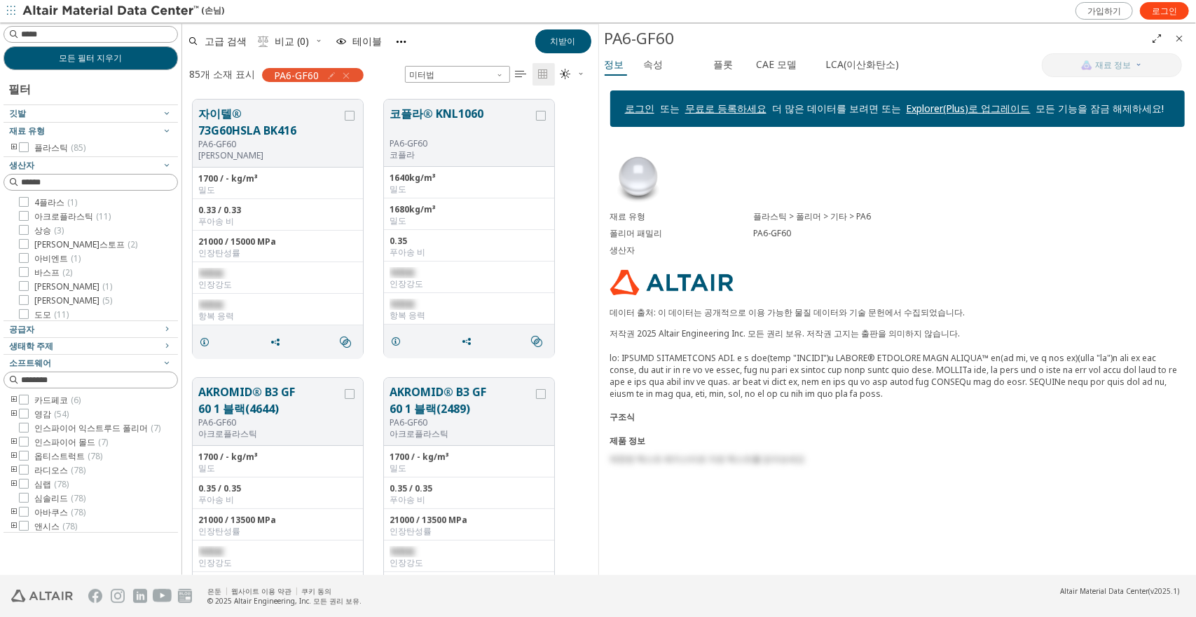
scroll to position [475, 405]
click at [247, 116] on font "자이텔® 73G60HSLA BK416" at bounding box center [247, 122] width 98 height 32
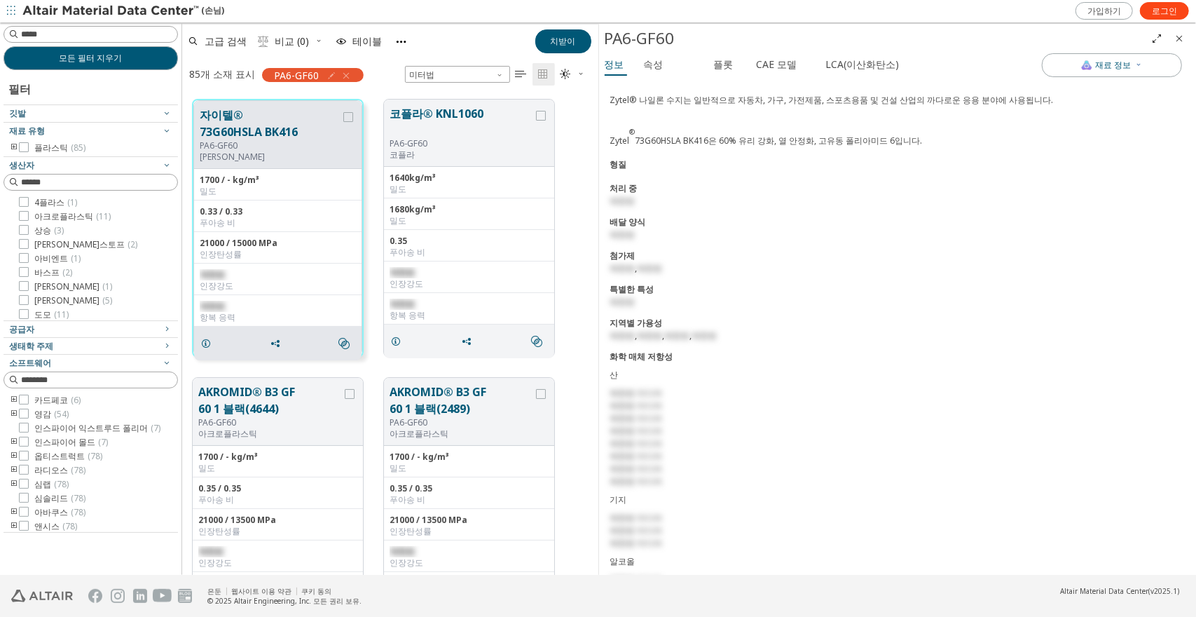
scroll to position [490, 0]
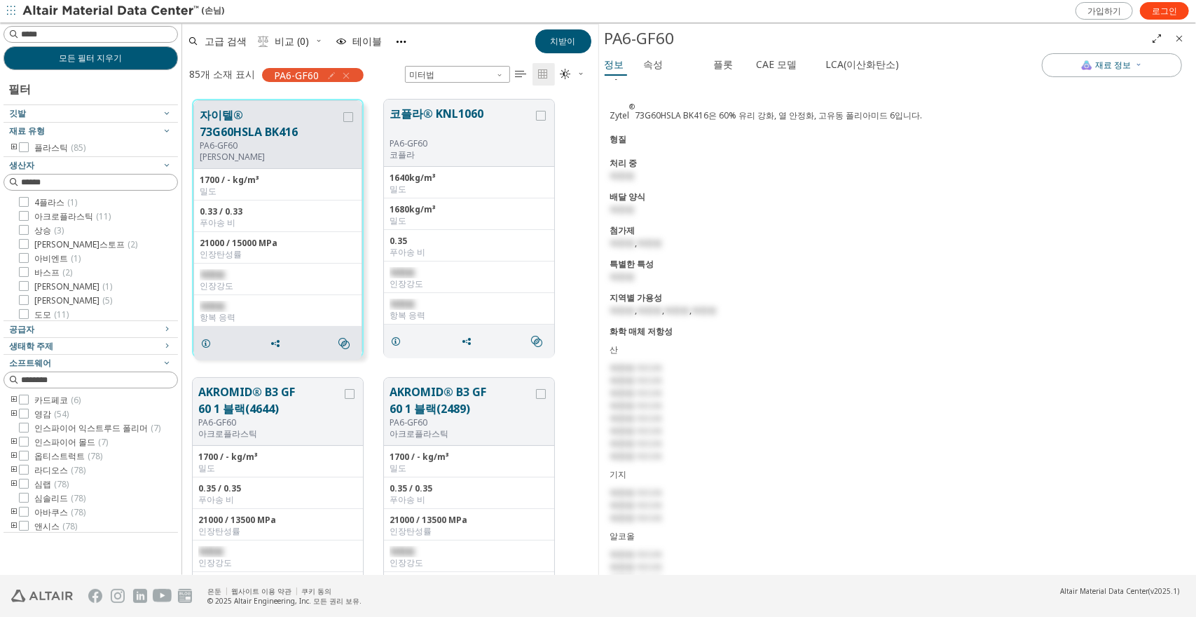
click at [161, 10] on img at bounding box center [111, 11] width 179 height 14
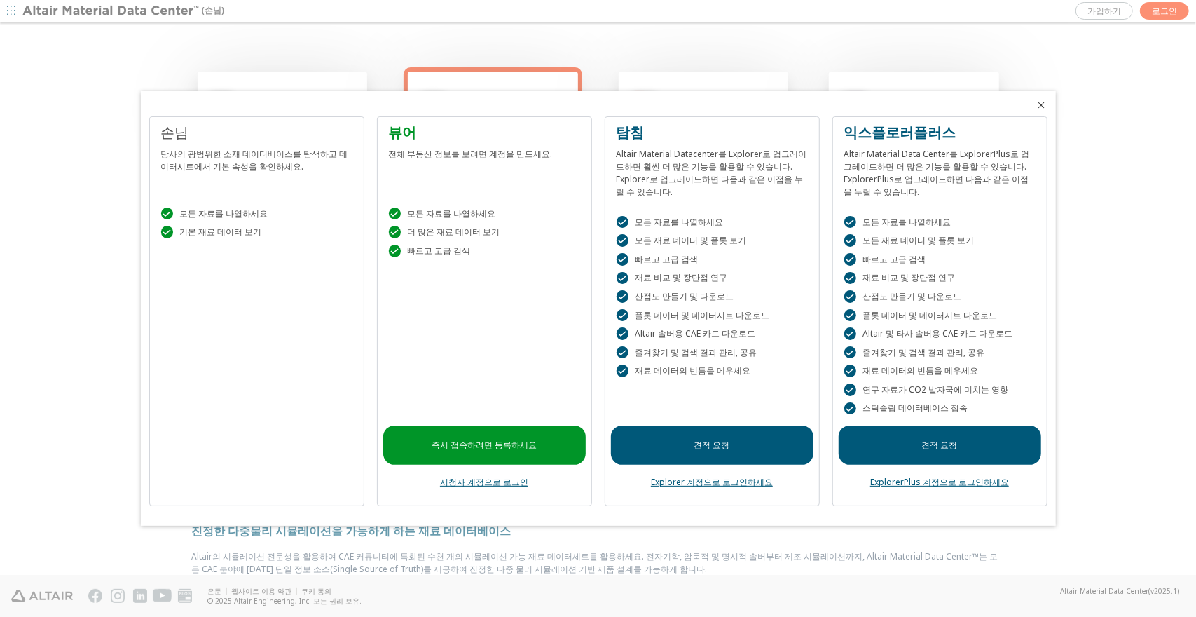
click at [262, 209] on font "모든 자료를 나열하세요" at bounding box center [223, 213] width 88 height 12
click at [1037, 103] on icon "닫다" at bounding box center [1041, 104] width 11 height 11
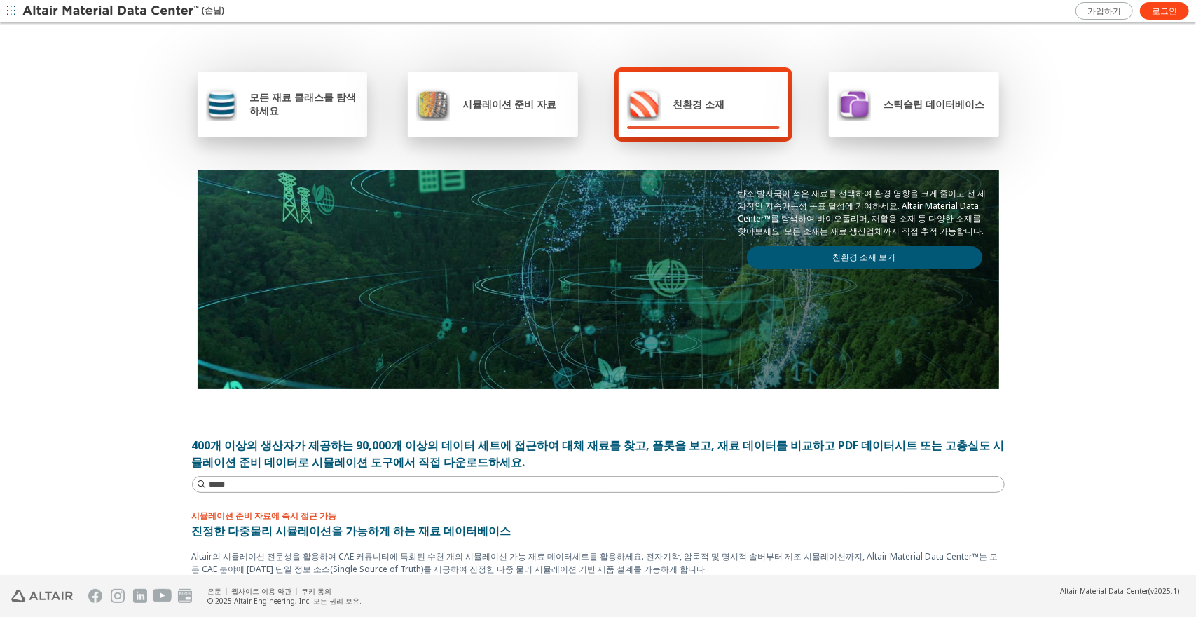
click at [270, 97] on font "모든 재료 클래스를 탐색하세요" at bounding box center [302, 103] width 106 height 27
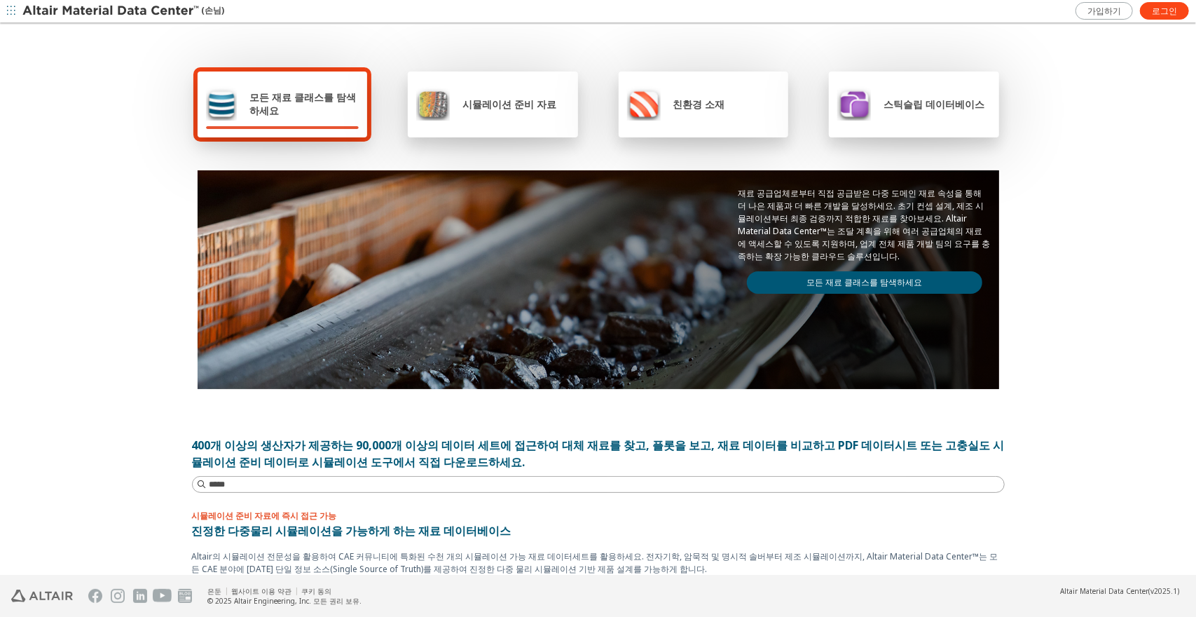
click at [868, 283] on font "모든 재료 클래스를 탐색하세요" at bounding box center [864, 282] width 116 height 12
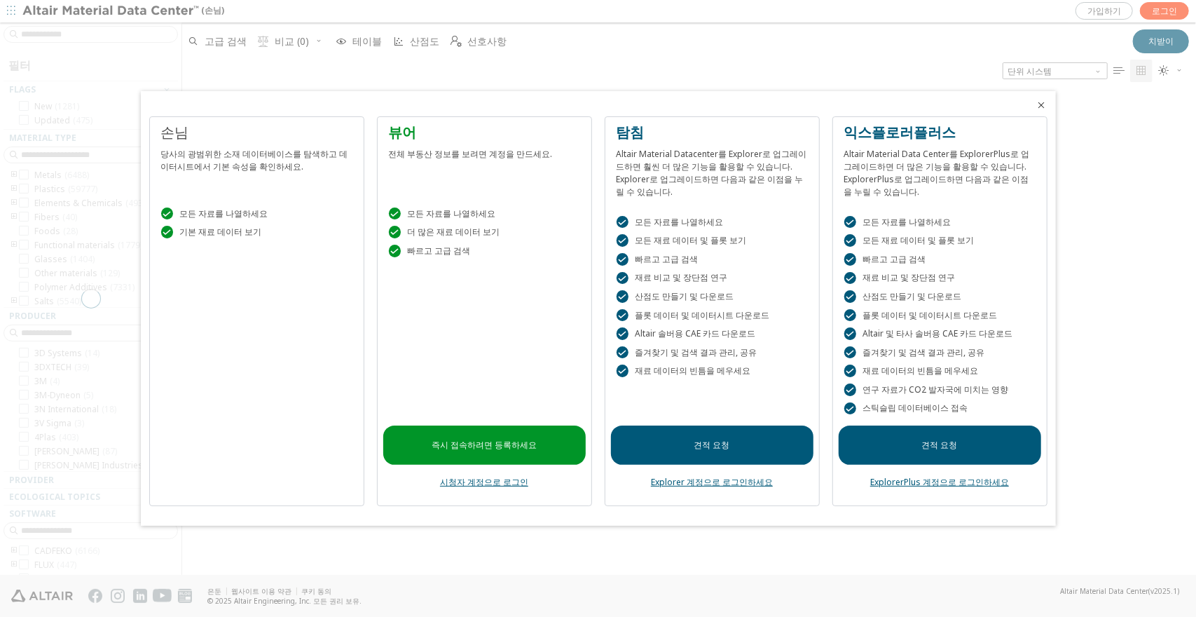
click at [498, 453] on link "즉시 접속하려면 등록하세요" at bounding box center [484, 444] width 202 height 39
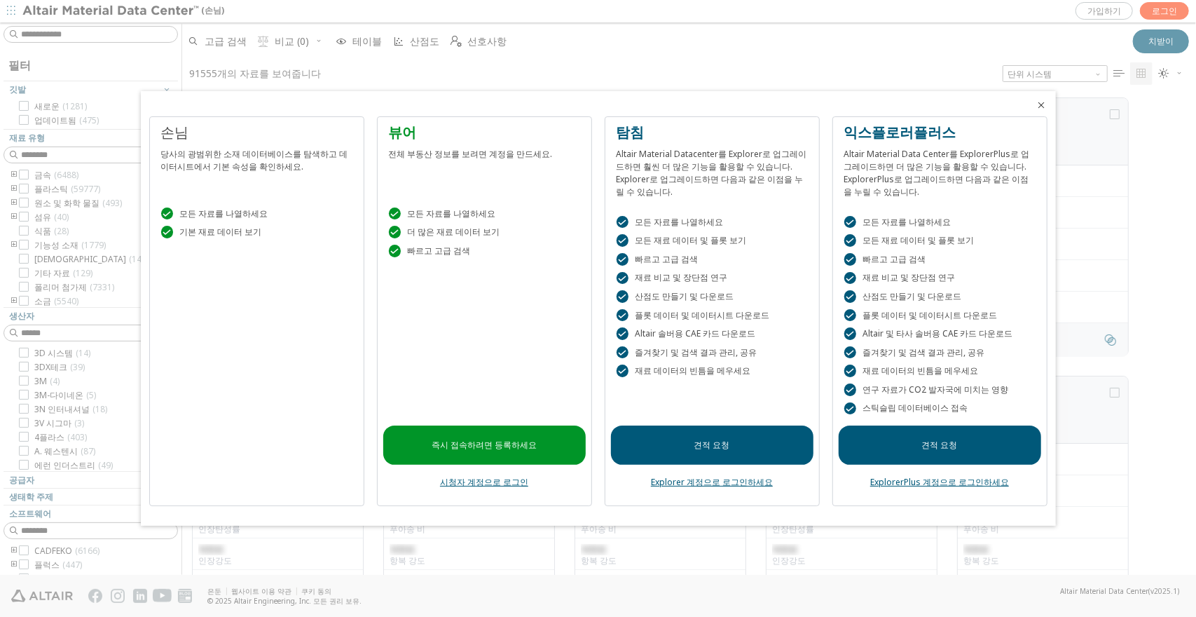
scroll to position [11, 11]
click at [462, 483] on font "시청자 계정으로 로그인" at bounding box center [484, 482] width 88 height 12
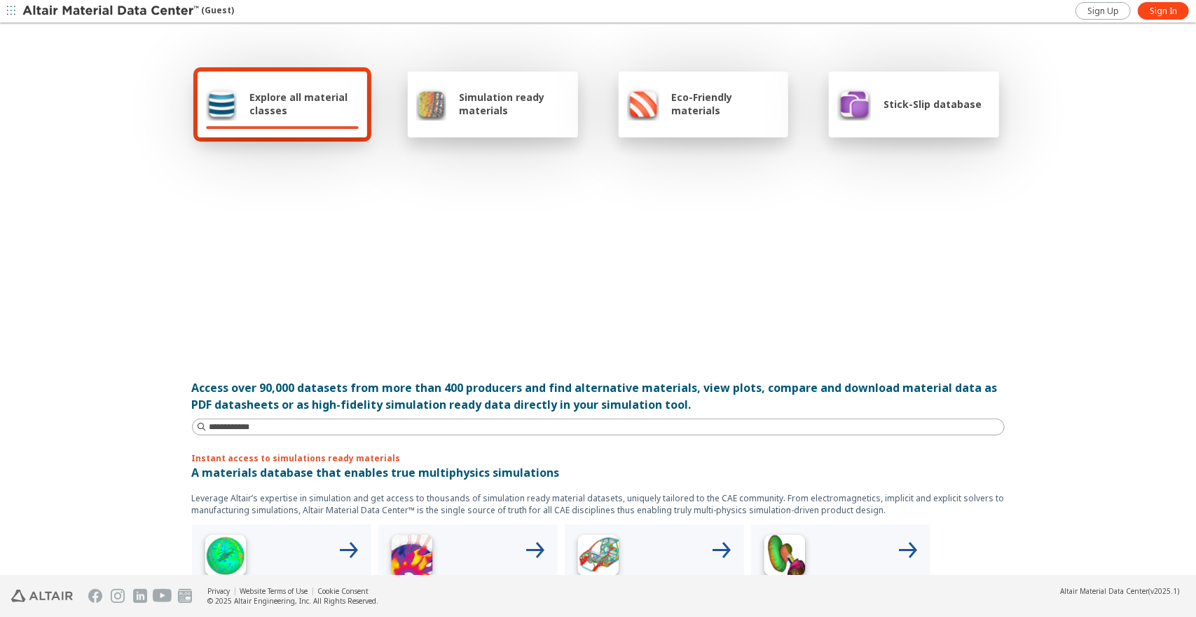
click at [109, 13] on img at bounding box center [111, 11] width 179 height 14
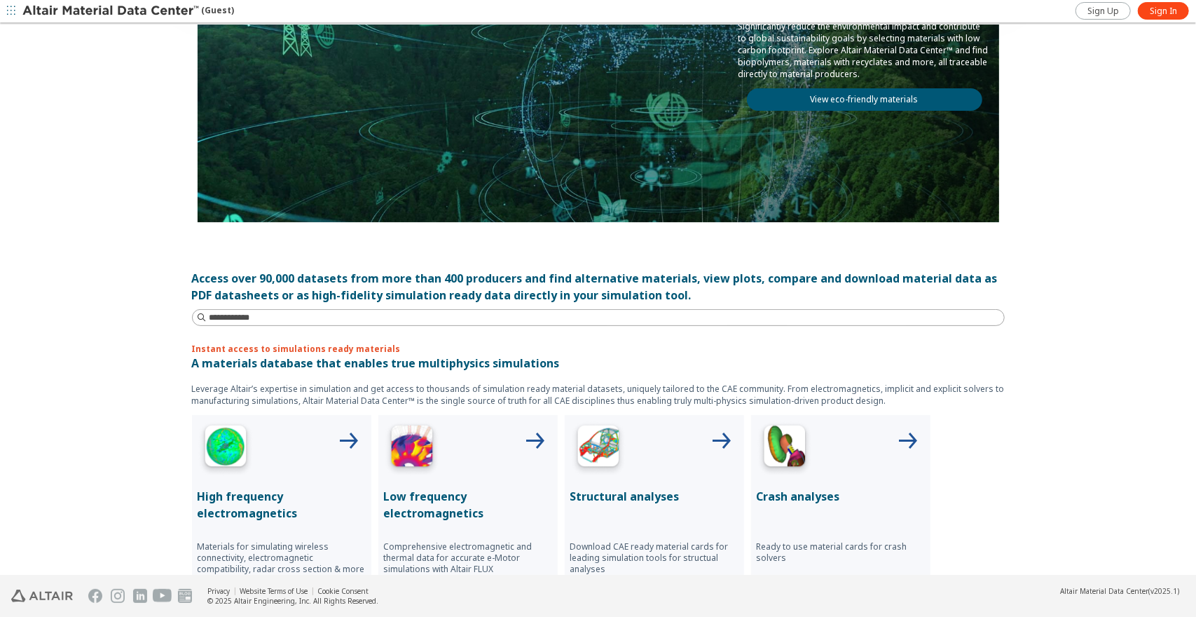
scroll to position [490, 0]
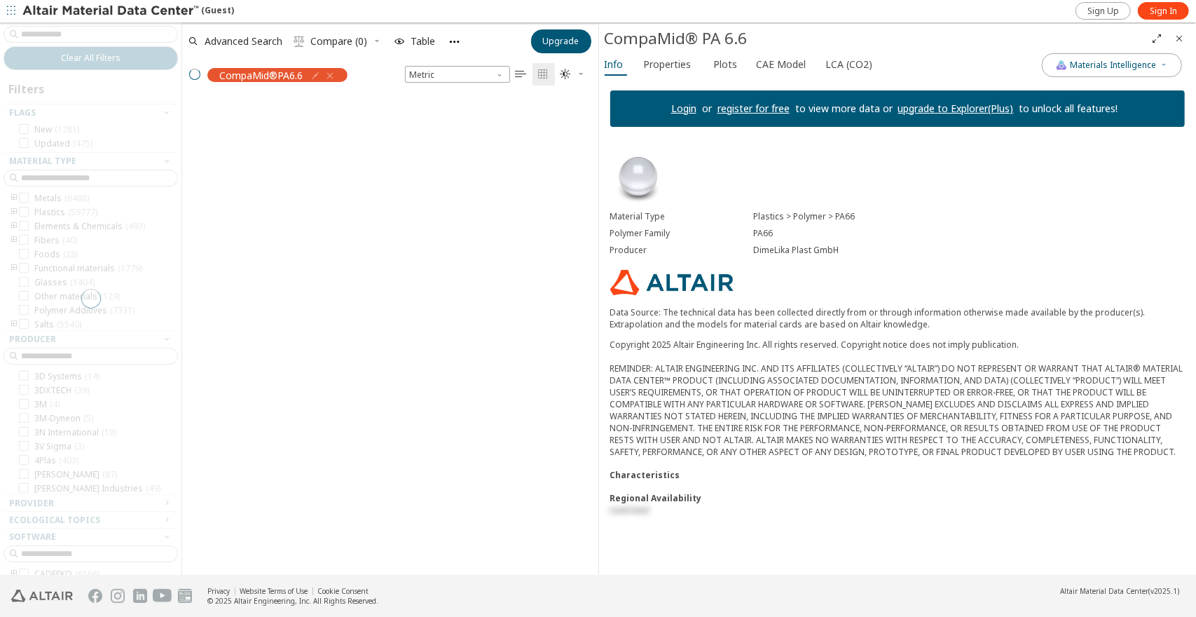
scroll to position [475, 405]
click at [113, 11] on img at bounding box center [111, 11] width 179 height 14
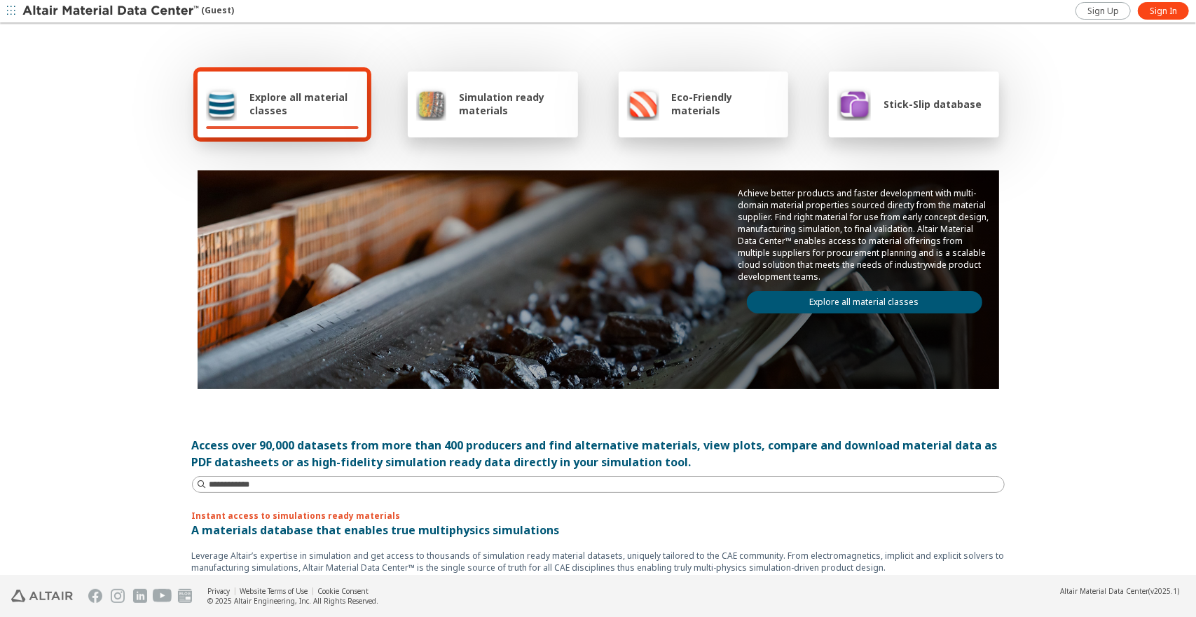
click at [6, 8] on span "button" at bounding box center [11, 11] width 14 height 22
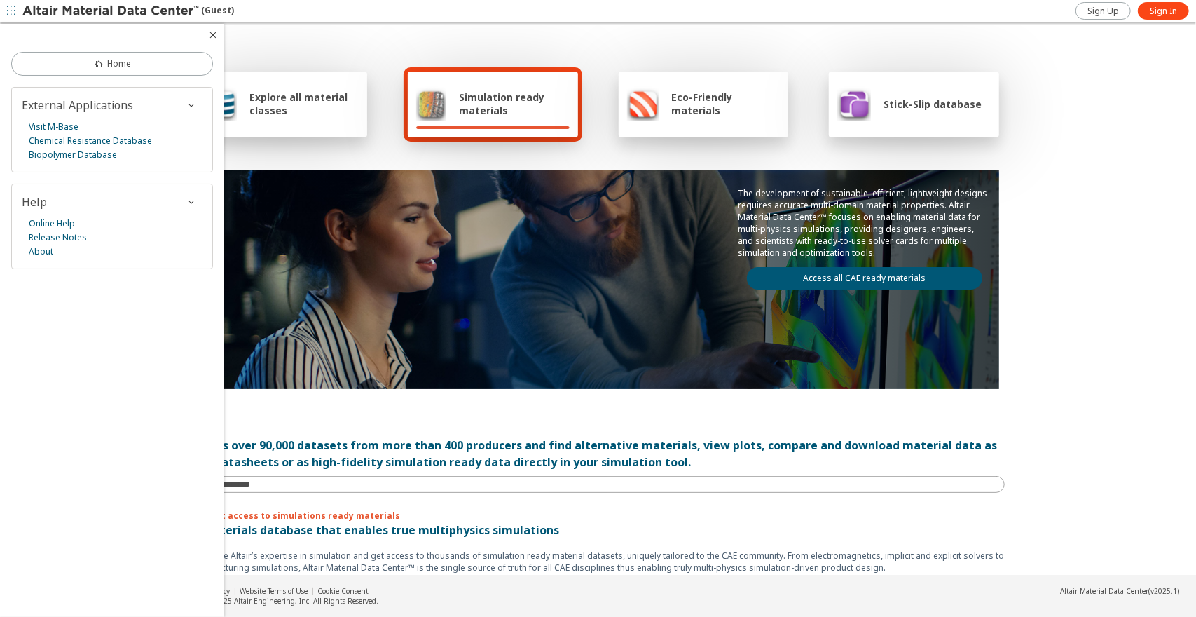
click at [46, 12] on img at bounding box center [111, 11] width 179 height 14
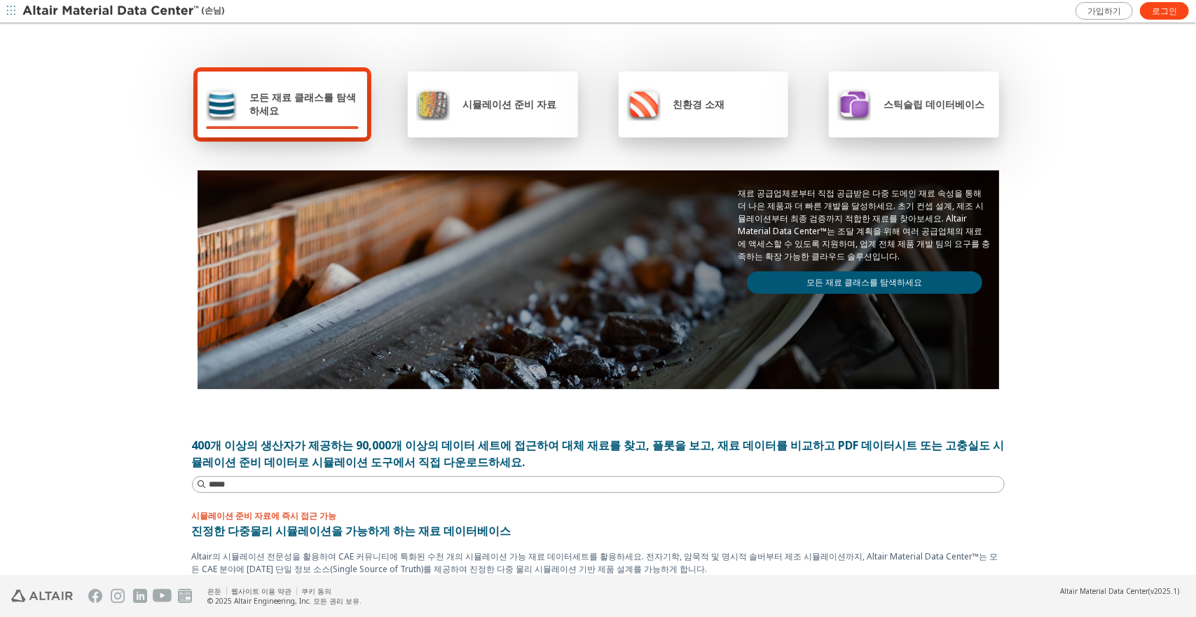
click at [1065, 251] on div "모든 재료 클래스를 탐색하세요 시뮬레이션 준비 자료 친환경 소재 스틱슬립 데이터베이스 재료 공급업체로부터 직접 공급받은 다중 도메인 재료 속성…" at bounding box center [598, 300] width 1196 height 551
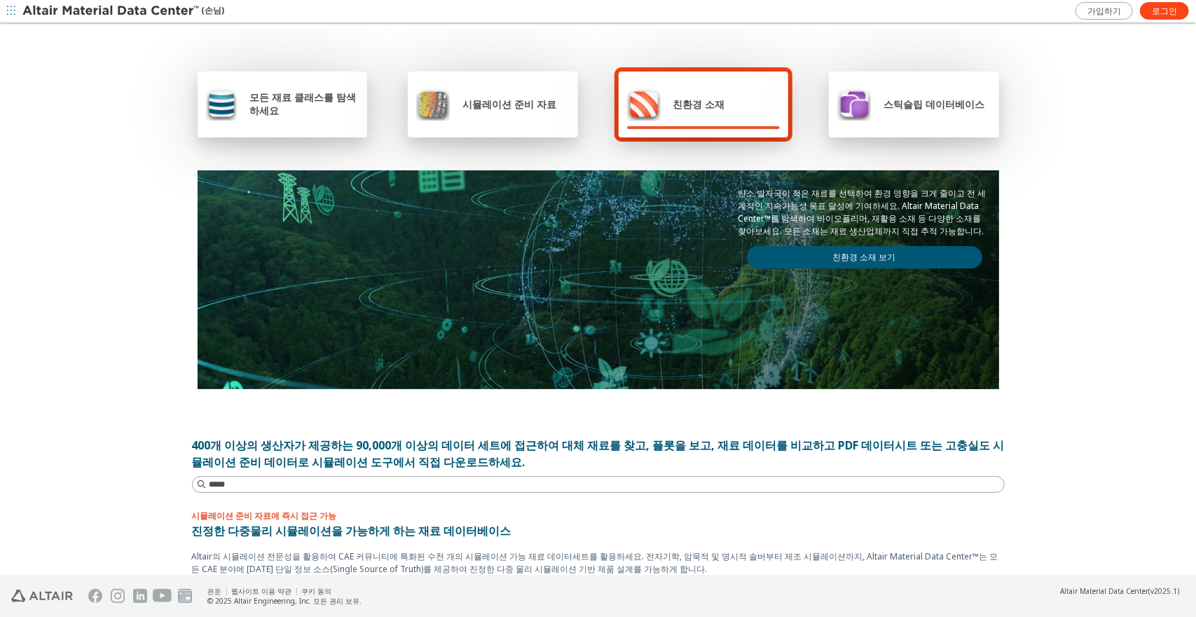
click at [12, 12] on icon "button" at bounding box center [11, 10] width 8 height 8
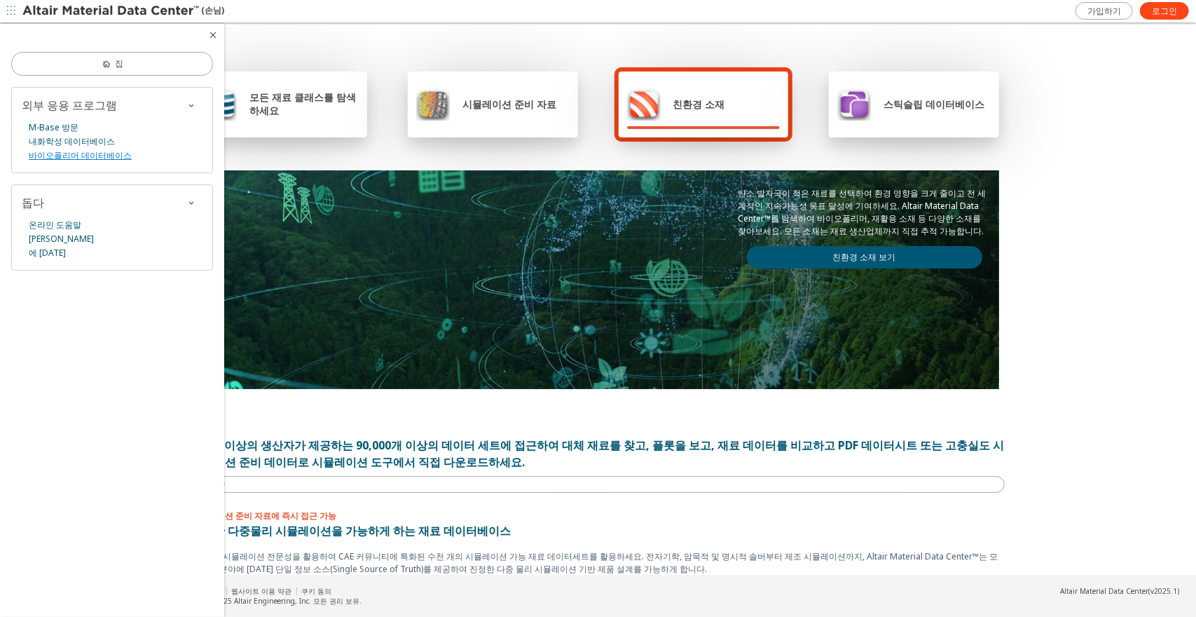
click at [114, 156] on font "바이오폴리머 데이터베이스" at bounding box center [80, 155] width 103 height 12
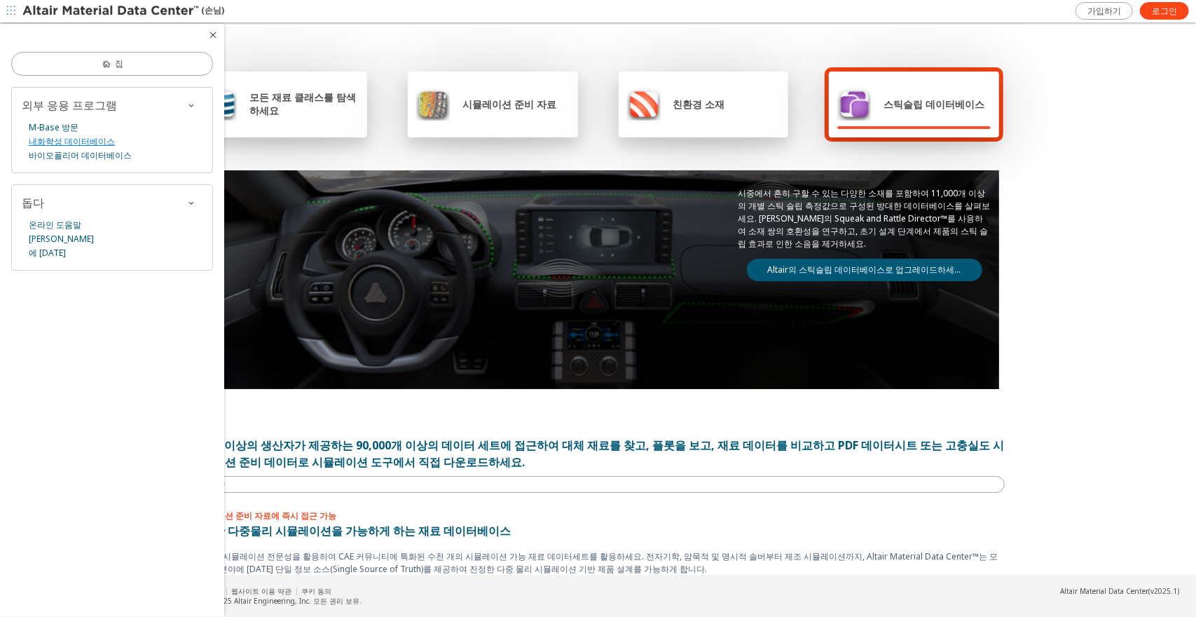
click at [77, 135] on font "내화학성 데이터베이스" at bounding box center [72, 141] width 86 height 12
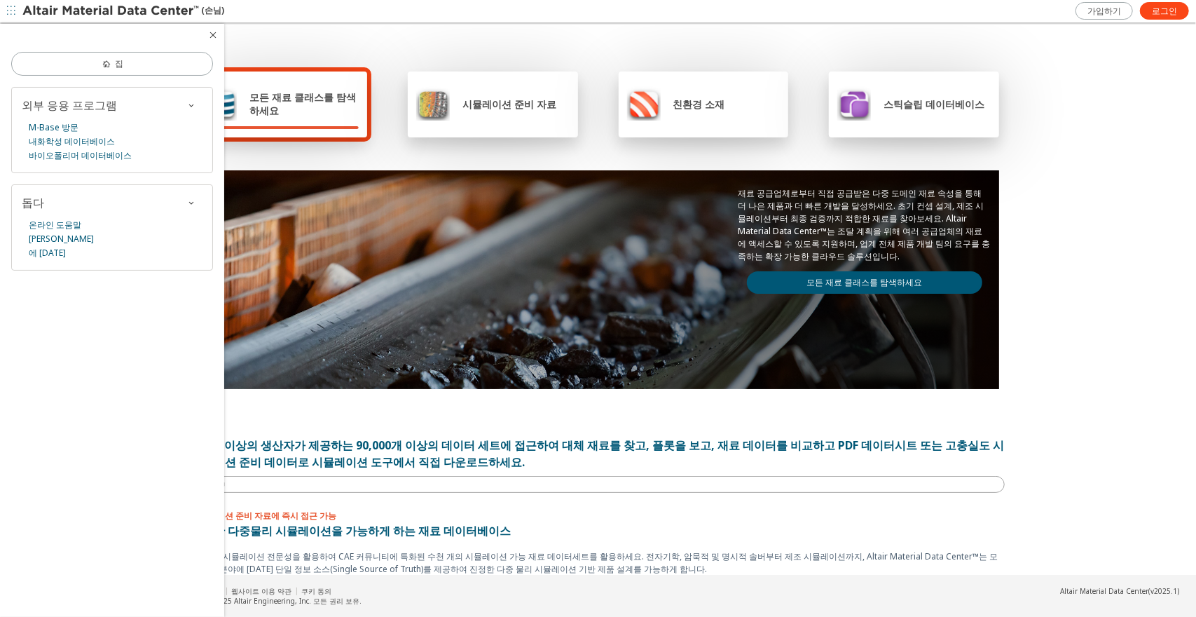
click at [677, 110] on font "친환경 소재" at bounding box center [699, 103] width 52 height 13
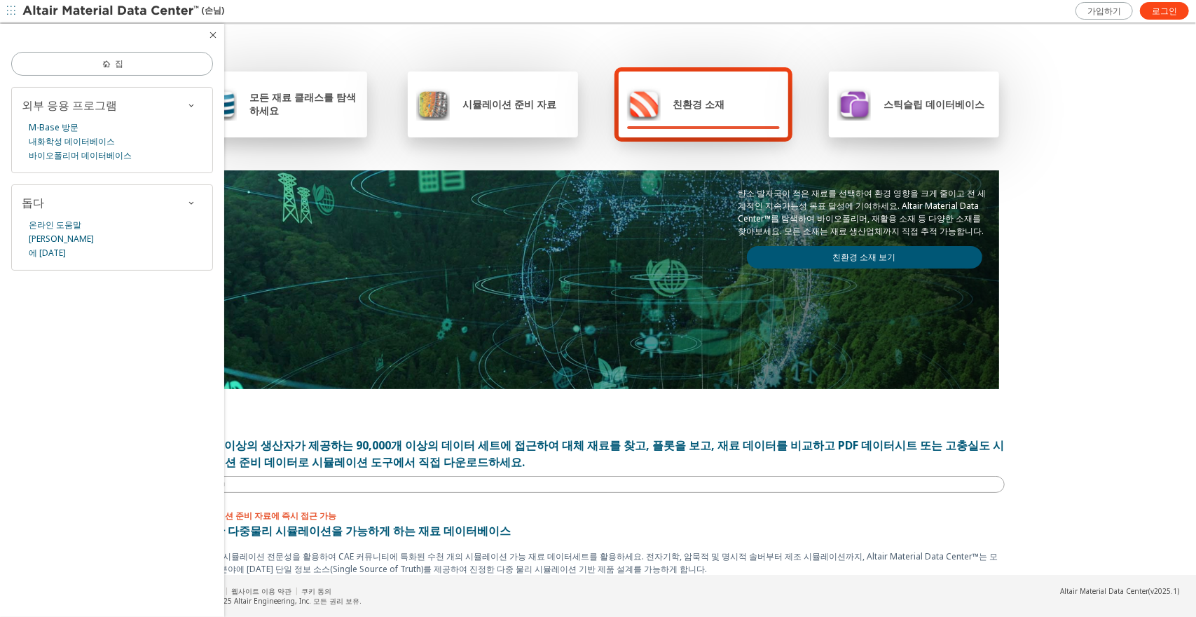
click at [836, 251] on font "친환경 소재 보기" at bounding box center [864, 257] width 63 height 12
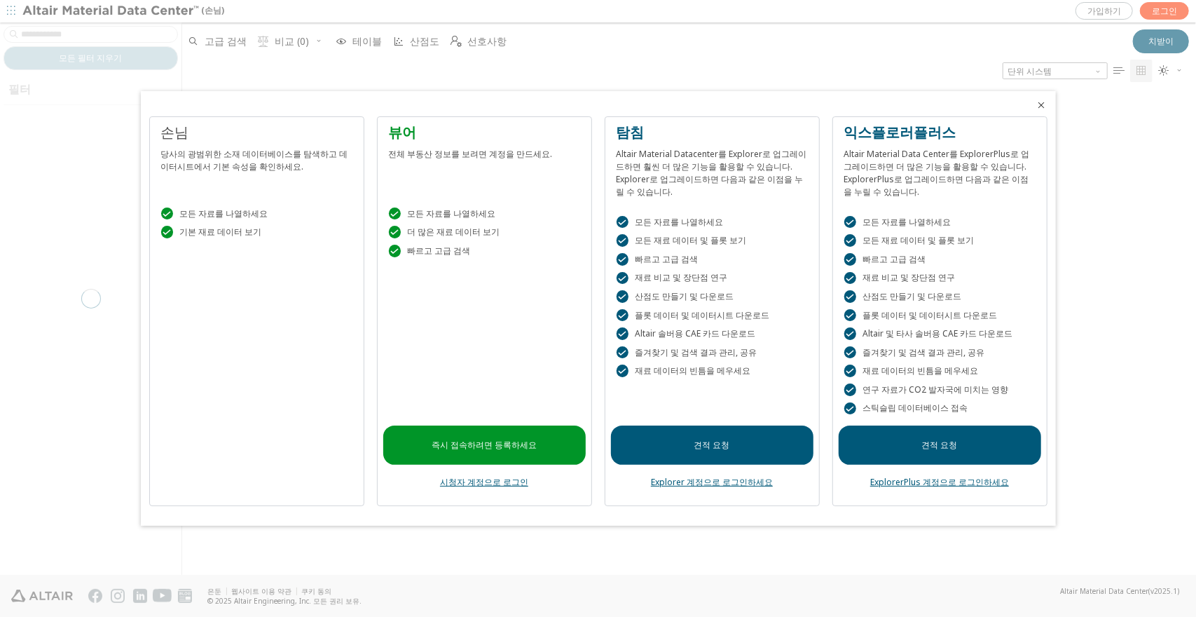
click at [1037, 105] on icon "닫다" at bounding box center [1041, 104] width 11 height 11
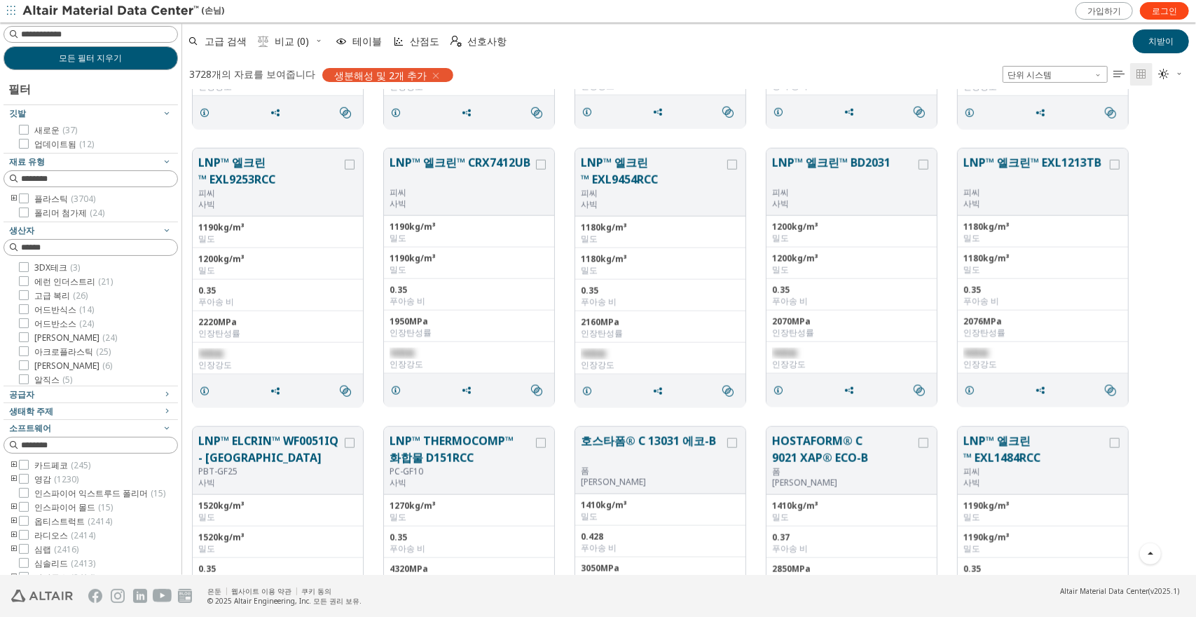
scroll to position [1051, 0]
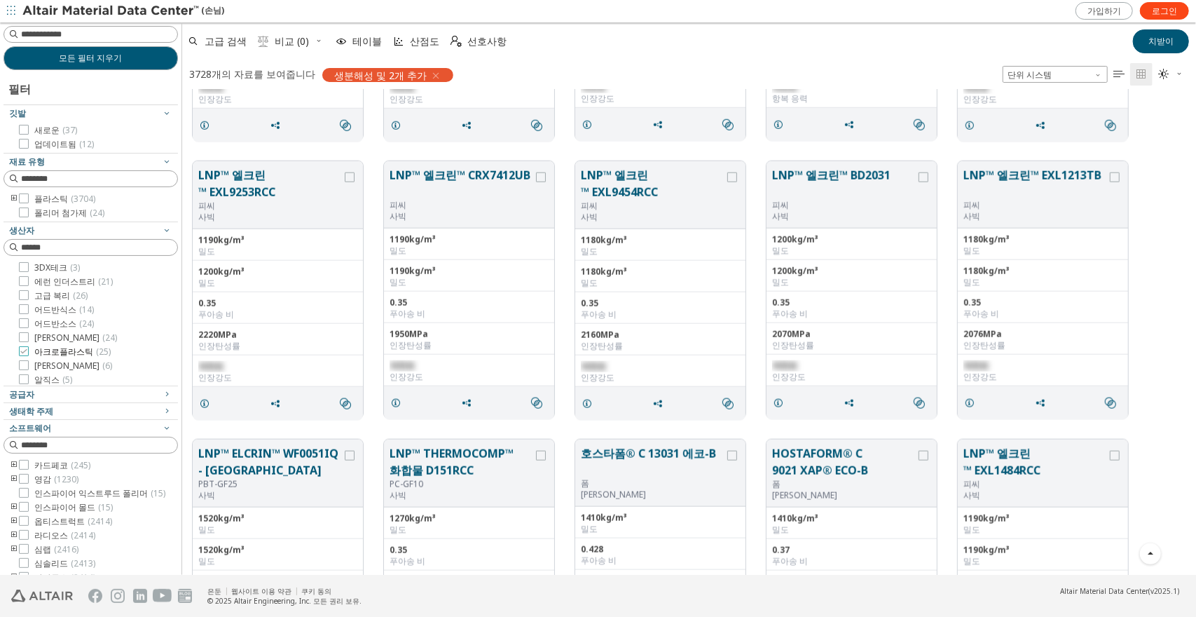
click at [28, 350] on div at bounding box center [24, 351] width 10 height 10
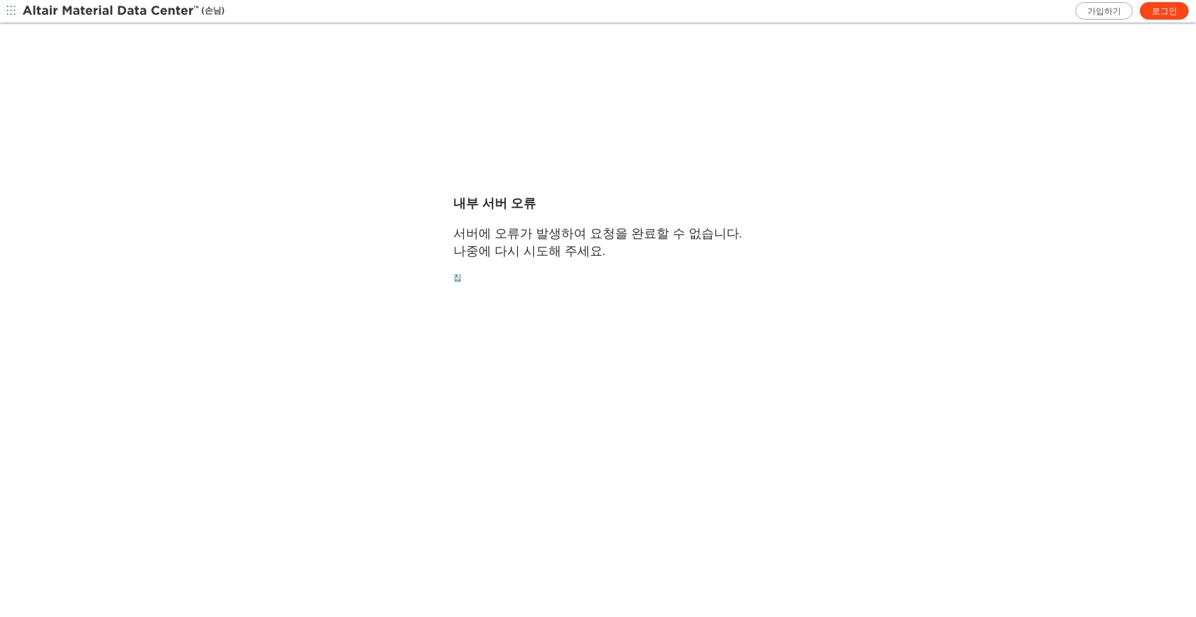
click at [28, 4] on img at bounding box center [111, 11] width 179 height 14
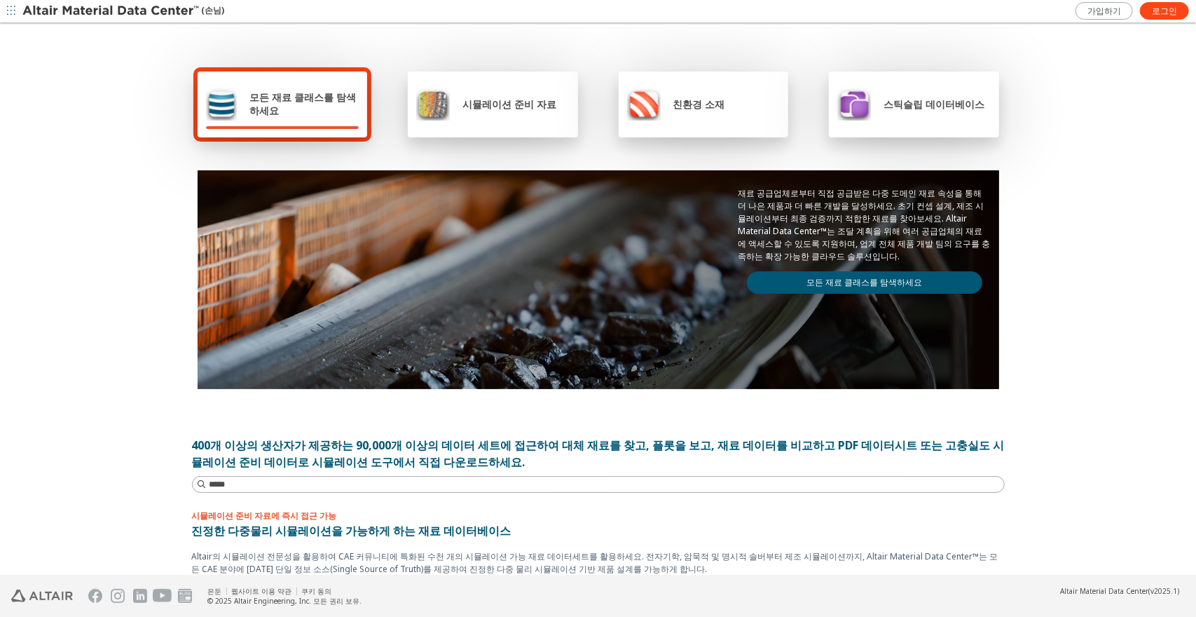
click at [322, 80] on div "모든 재료 클래스를 탐색하세요" at bounding box center [283, 104] width 170 height 66
click at [845, 267] on div "재료 공급업체로부터 직접 공급받은 다중 도메인 재료 속성을 통해 더 나은 제품과 더 빠른 개발을 달성하세요. 초기 컨셉 설계, 제조 시뮬레이션…" at bounding box center [864, 240] width 269 height 140
click at [851, 276] on font "모든 재료 클래스를 탐색하세요" at bounding box center [864, 282] width 116 height 12
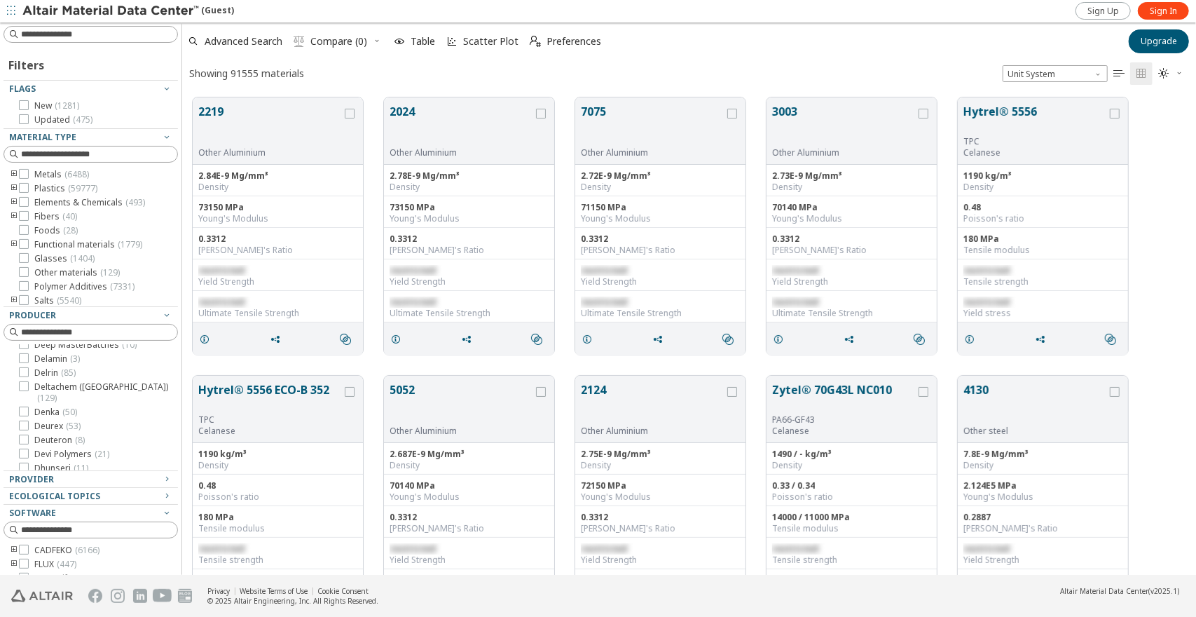
scroll to position [2264, 0]
click at [27, 292] on icon at bounding box center [24, 287] width 10 height 10
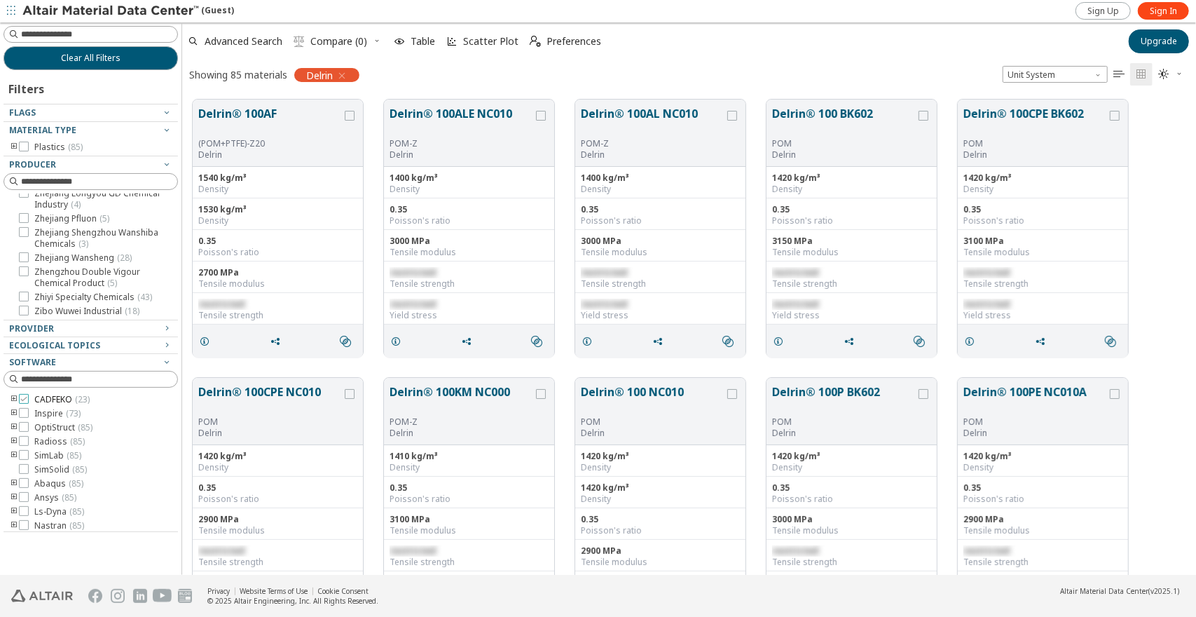
click at [31, 401] on label "CADFEKO ( 23 )" at bounding box center [54, 399] width 71 height 11
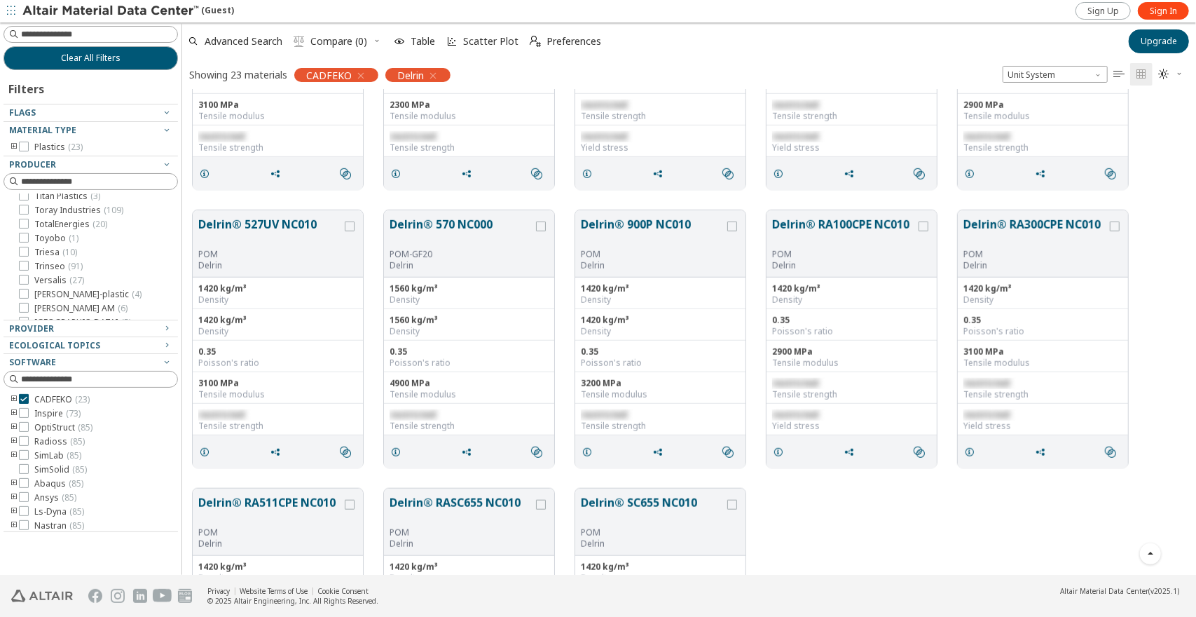
scroll to position [904, 0]
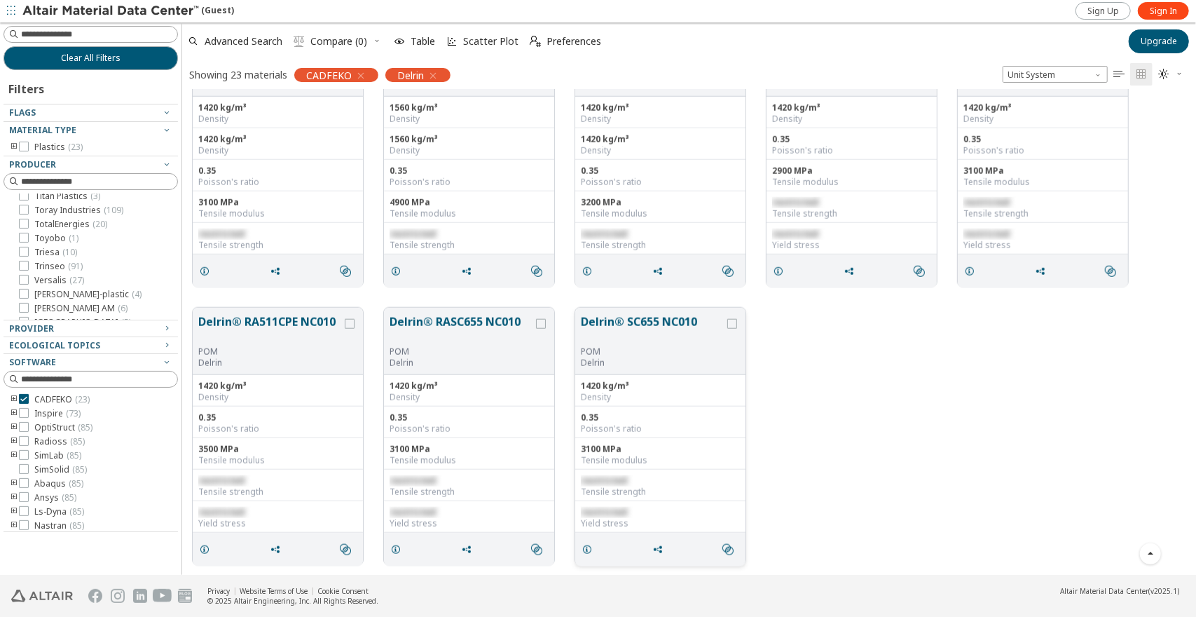
click at [611, 476] on span "restricted" at bounding box center [604, 480] width 46 height 12
click at [626, 427] on div "Poisson's ratio" at bounding box center [660, 428] width 159 height 11
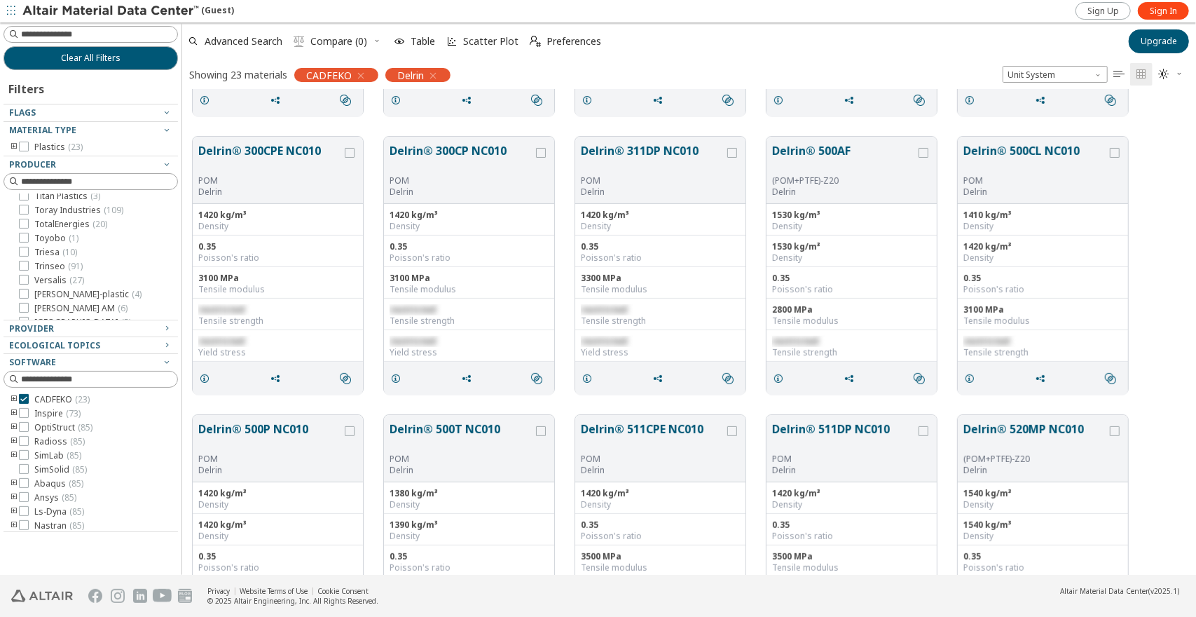
scroll to position [490, 0]
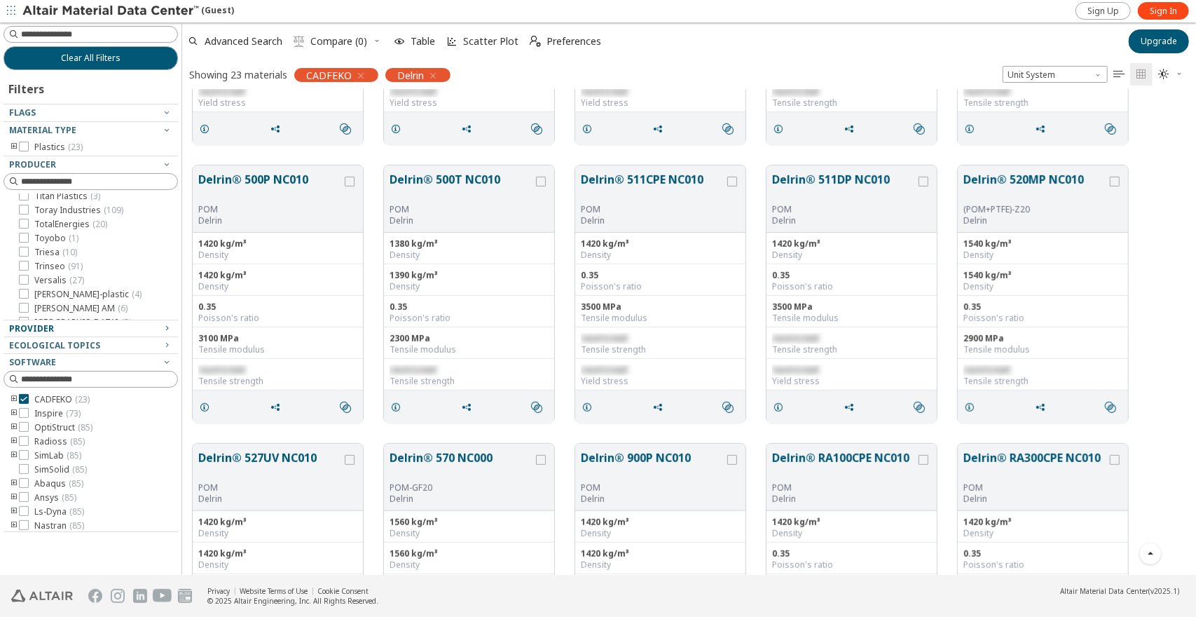
click at [88, 328] on div "Provider" at bounding box center [85, 328] width 152 height 11
click at [83, 359] on span "Ecological Topics" at bounding box center [54, 363] width 91 height 12
click at [77, 397] on div "Software" at bounding box center [85, 397] width 152 height 11
